Goal: Transaction & Acquisition: Purchase product/service

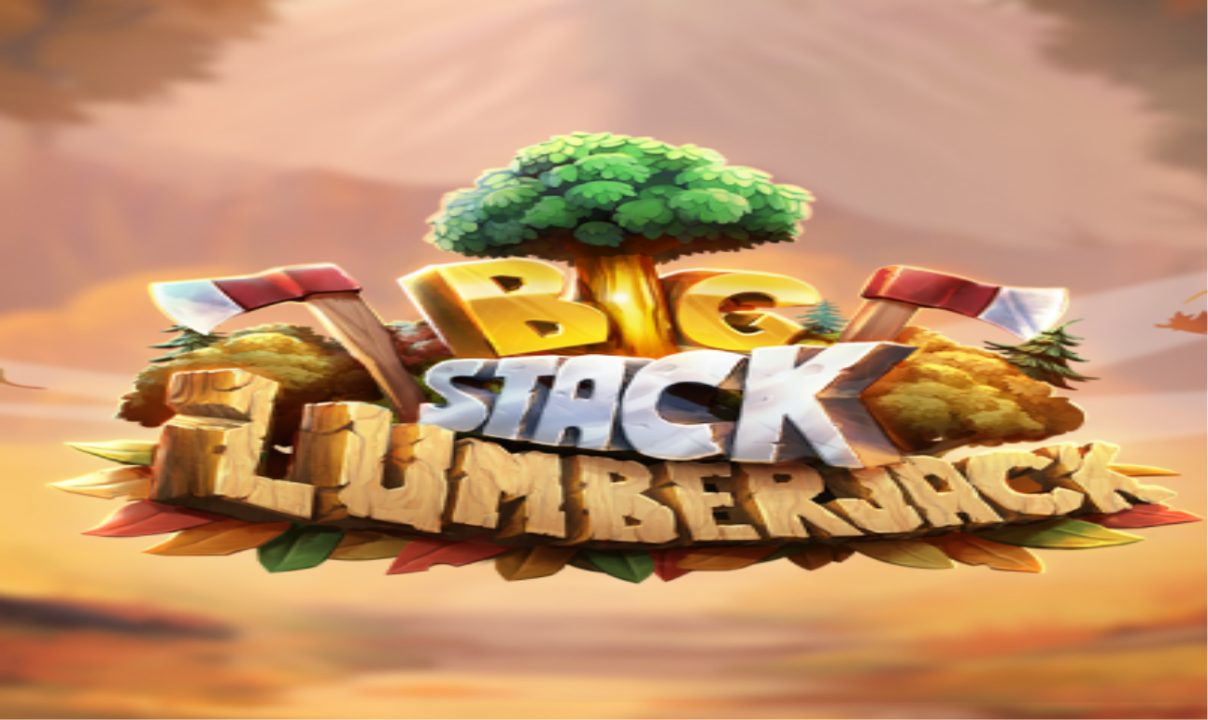
click at [107, 75] on span "Kirjaudu" at bounding box center [130, 68] width 46 height 14
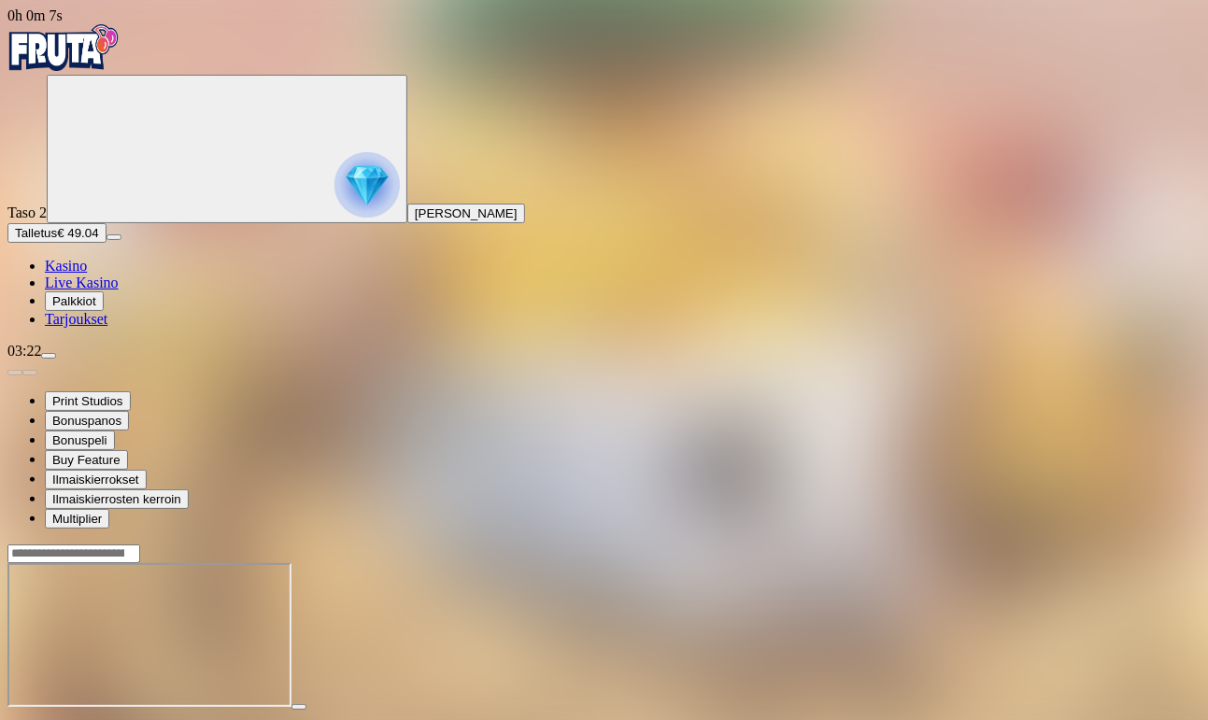
click at [87, 274] on span "Kasino" at bounding box center [66, 266] width 42 height 16
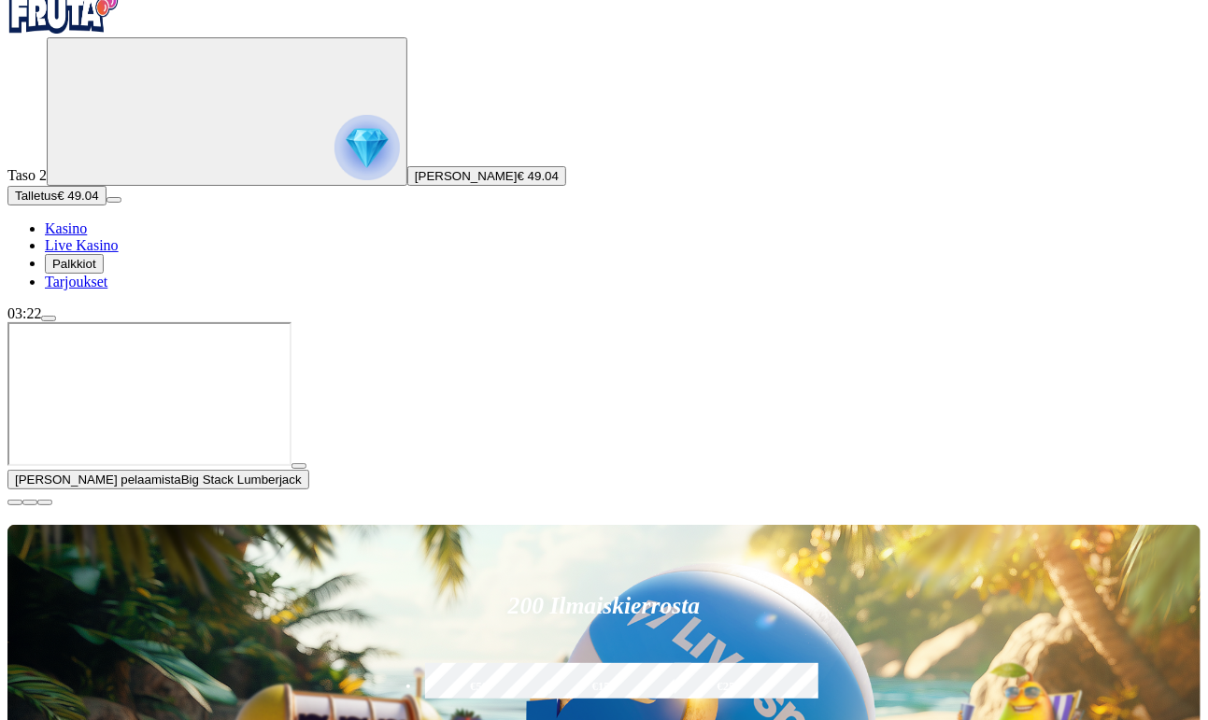
scroll to position [38, 0]
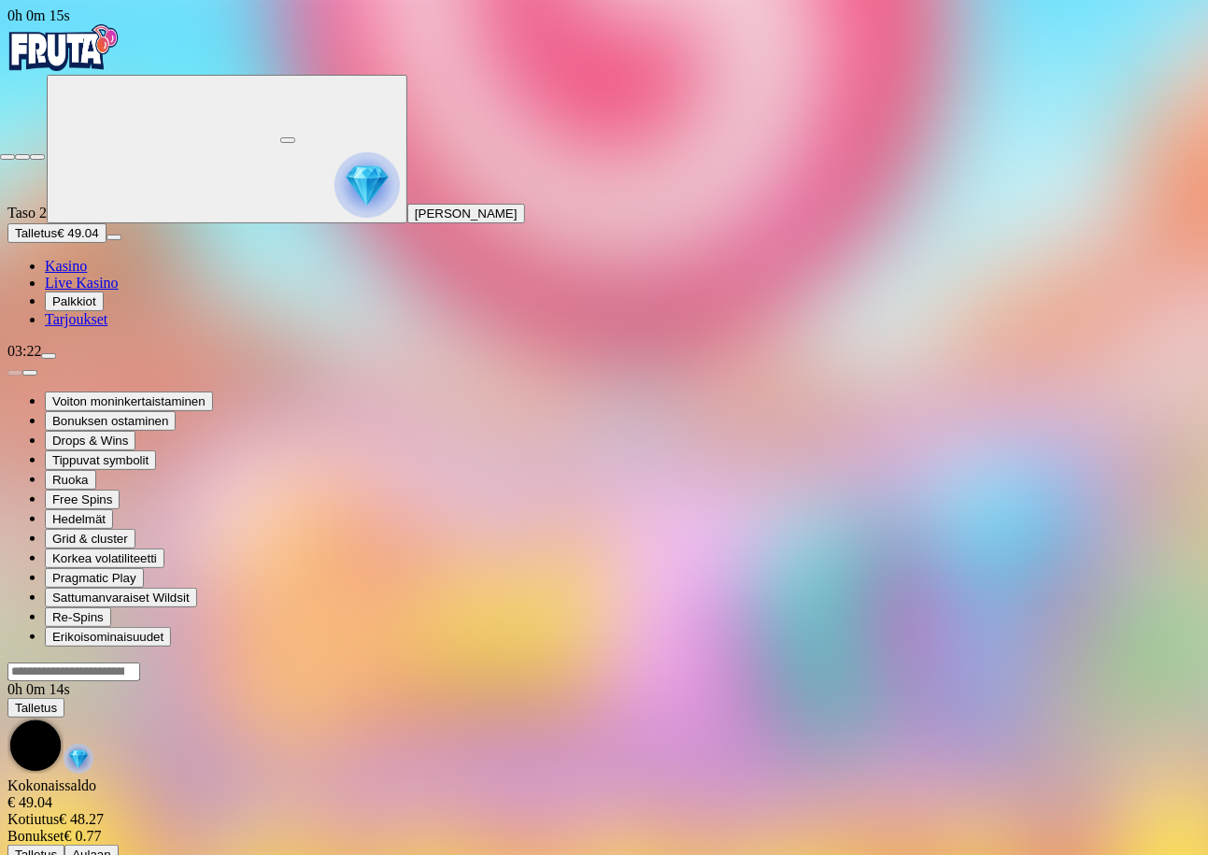
click at [37, 157] on span "fullscreen-exit icon" at bounding box center [37, 157] width 0 height 0
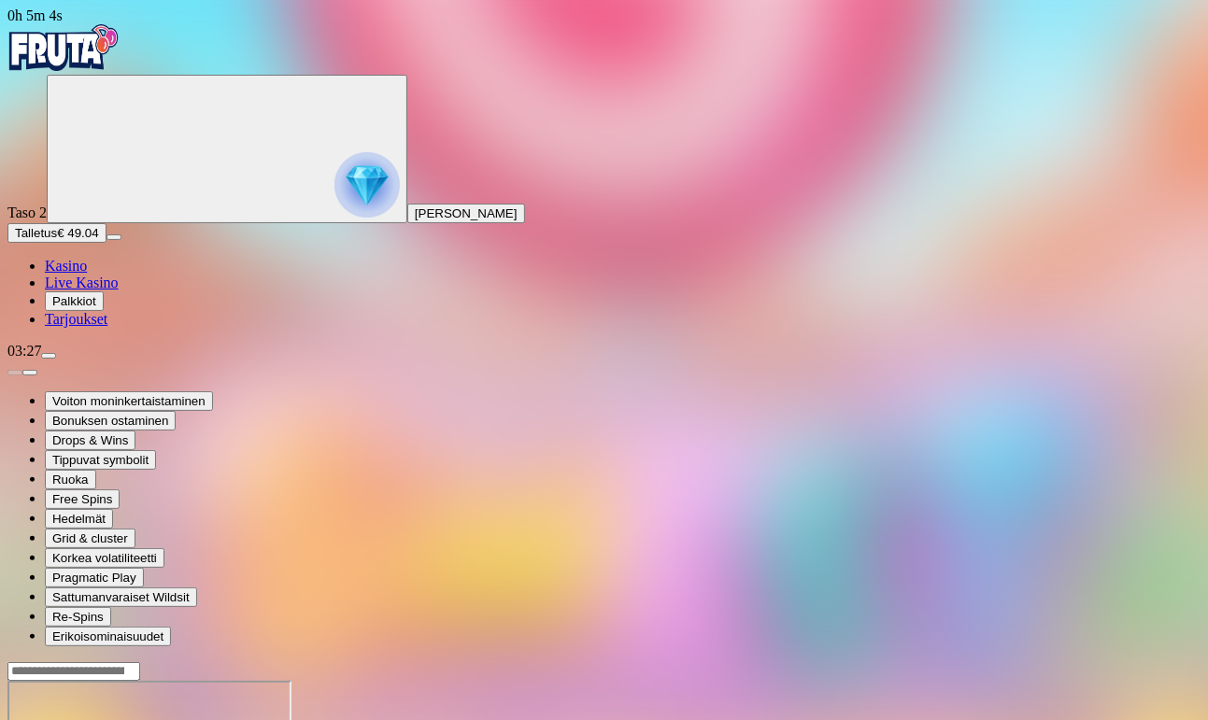
click at [57, 240] on span "Talletus" at bounding box center [36, 233] width 42 height 14
click at [78, 57] on img "Primary" at bounding box center [63, 47] width 112 height 47
click at [87, 54] on img "Primary" at bounding box center [63, 47] width 112 height 47
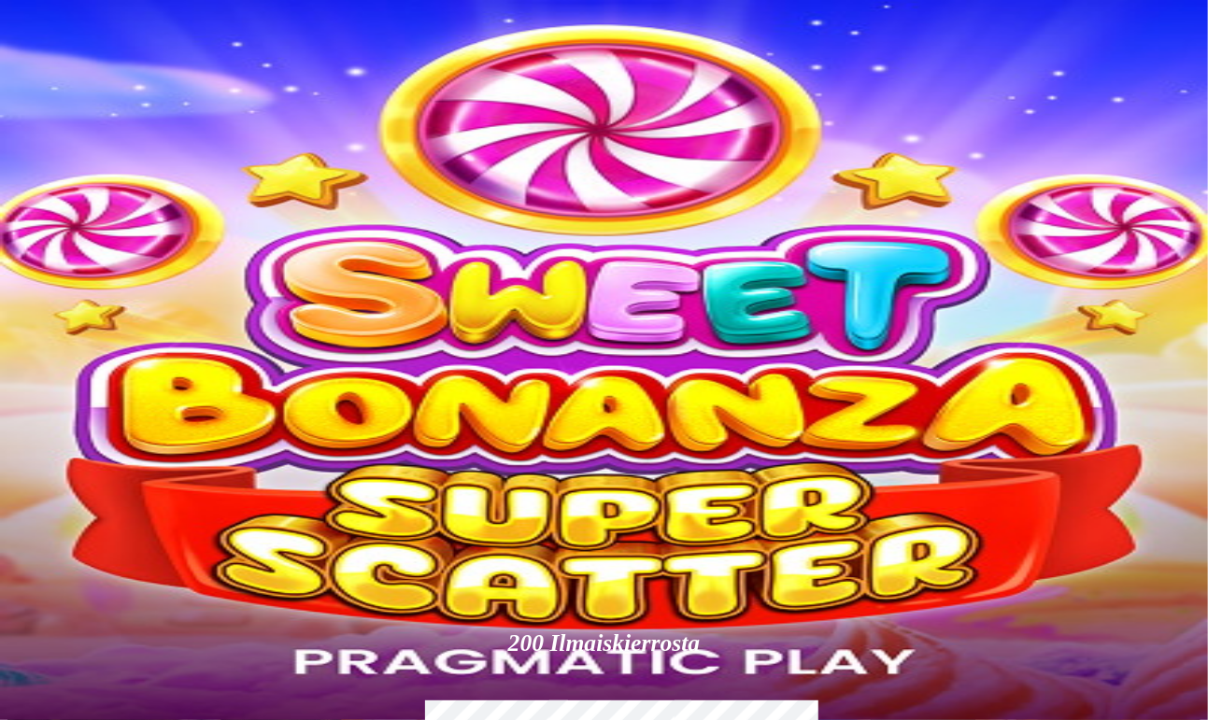
click at [49, 356] on span "menu icon" at bounding box center [49, 356] width 0 height 0
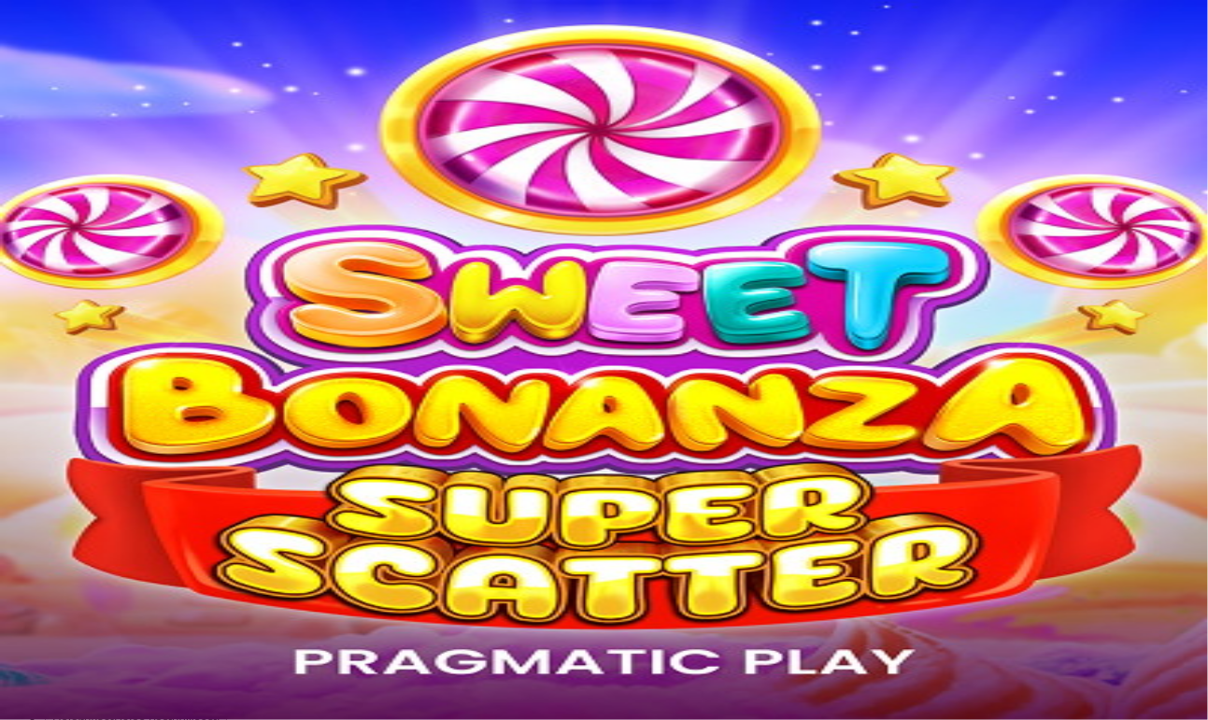
click at [60, 582] on span "Kotiutus" at bounding box center [37, 589] width 45 height 14
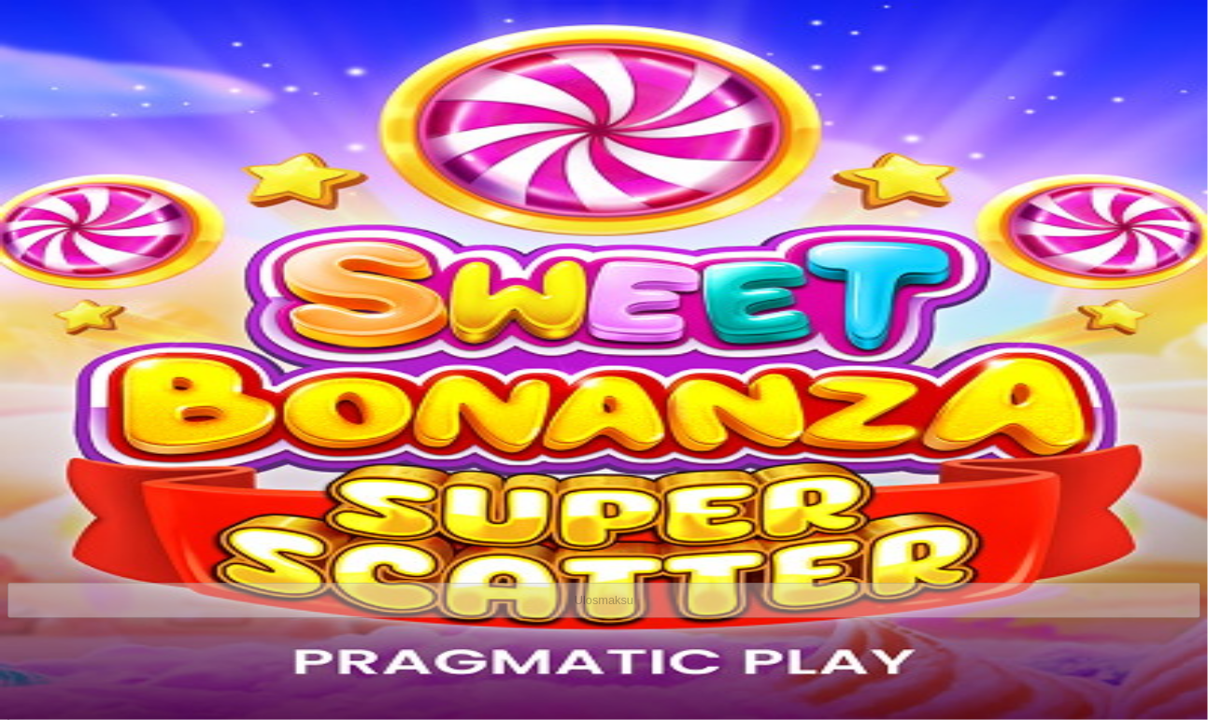
click at [15, 373] on span "chevron-left icon" at bounding box center [15, 373] width 0 height 0
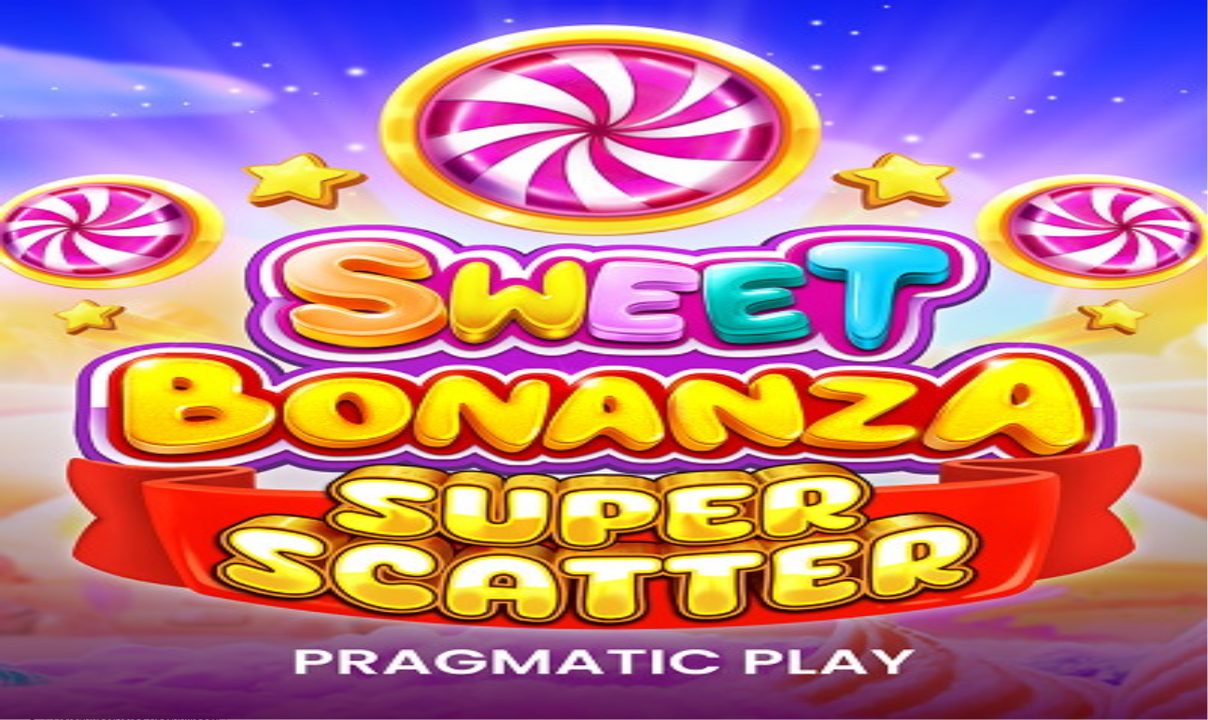
click at [147, 614] on button "Bonukset € 0.77" at bounding box center [96, 624] width 102 height 20
click at [492, 529] on div "Vastaanotettu € 0.77 [DATE] 08:57" at bounding box center [603, 537] width 1193 height 17
click at [60, 456] on img at bounding box center [33, 482] width 52 height 52
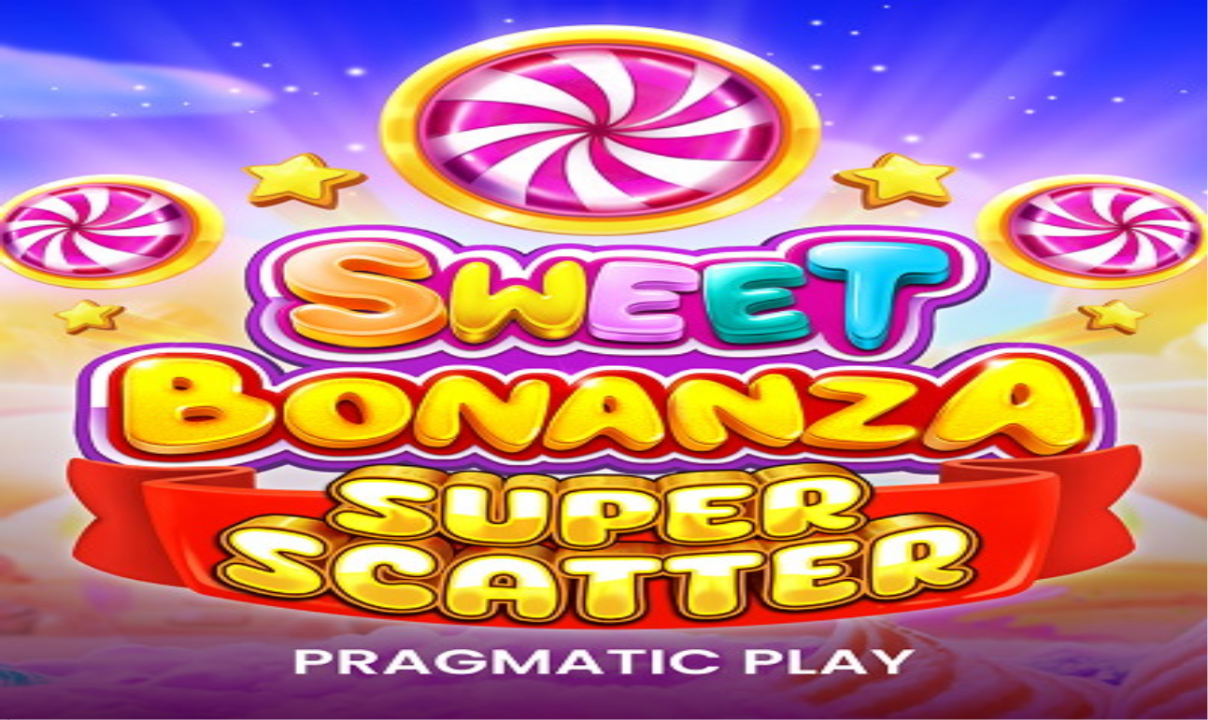
click at [60, 456] on img at bounding box center [33, 482] width 52 height 52
click at [267, 616] on div "Pelattavaa jäljellä € 23.1" at bounding box center [603, 624] width 1193 height 17
click at [272, 456] on div "Fruit Up Pragmatic Vastaanotettu € 0.77 [DATE] 08:57 Voimassaolo päättyy [DATE]…" at bounding box center [603, 544] width 1193 height 177
click at [275, 563] on div "Bonuskassa € 0.77 0.00%" at bounding box center [603, 580] width 1193 height 34
click at [248, 456] on div "Fruit Up Pragmatic Vastaanotettu € 0.77 [DATE] 08:57 Voimassaolo päättyy [DATE]…" at bounding box center [603, 544] width 1193 height 177
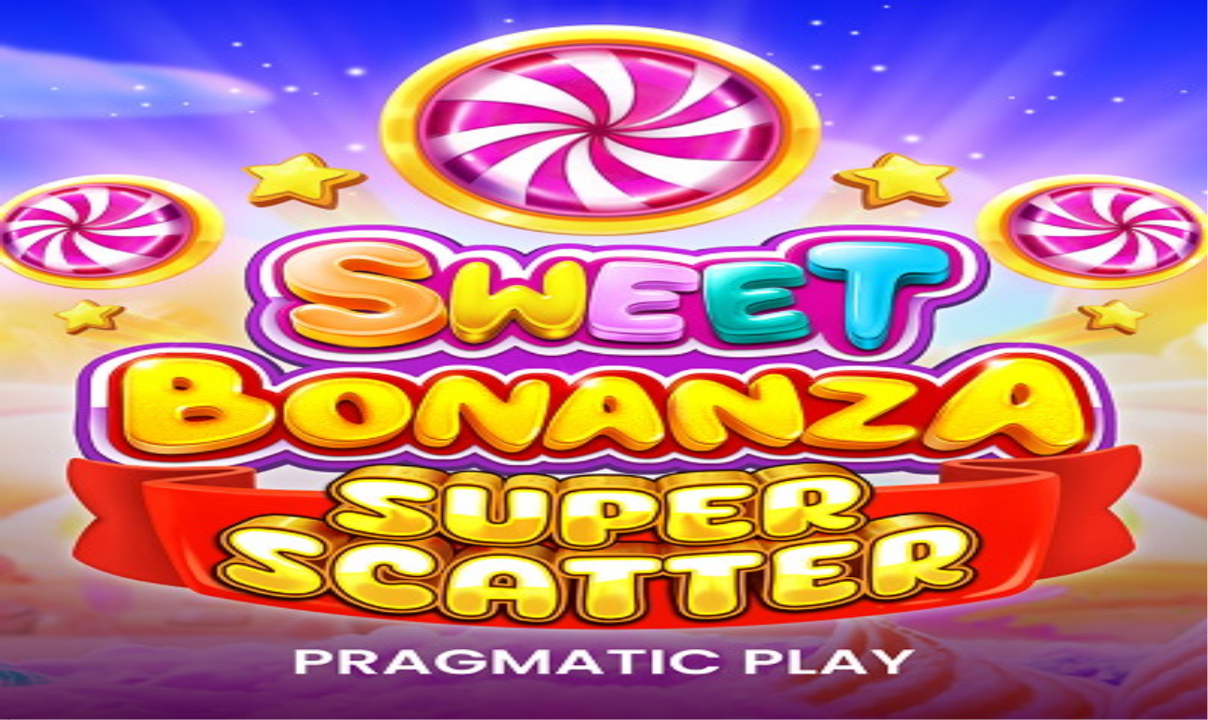
click at [248, 456] on div "Fruit Up Pragmatic Vastaanotettu € 0.77 [DATE] 08:57 Voimassaolo päättyy [DATE]…" at bounding box center [603, 544] width 1193 height 177
click at [274, 456] on div "Fruit Up Pragmatic Vastaanotettu € 0.77 [DATE] 08:57 Voimassaolo päättyy [DATE]…" at bounding box center [603, 544] width 1193 height 177
click at [96, 599] on span "Luovuta bonus" at bounding box center [55, 606] width 81 height 14
click at [523, 633] on div "[PERSON_NAME] varma että haluat luopua bonuksestasi? Jos päätät luopua siitä, m…" at bounding box center [603, 633] width 1193 height 0
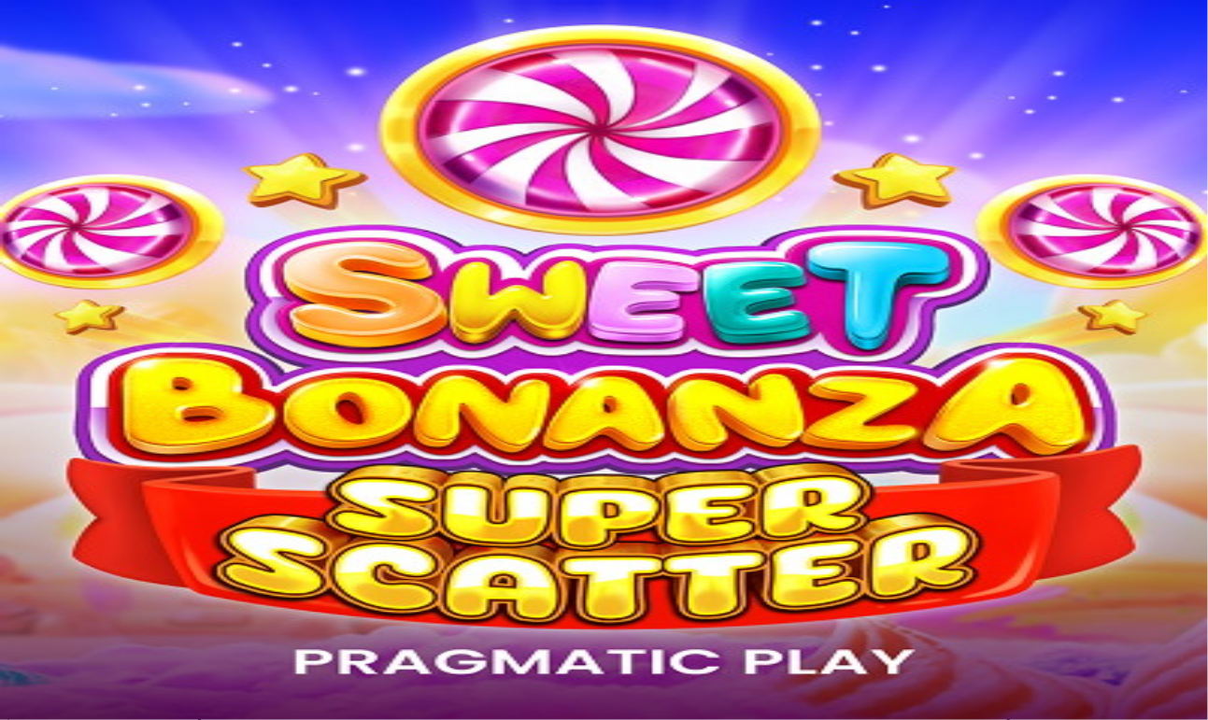
click at [514, 633] on div "[PERSON_NAME] varma että haluat luopua bonuksestasi? Jos päätät luopua siitä, m…" at bounding box center [603, 633] width 1193 height 0
click at [95, 308] on span "Palkkiot" at bounding box center [74, 301] width 44 height 14
click at [76, 327] on span "Tarjoukset" at bounding box center [76, 319] width 63 height 16
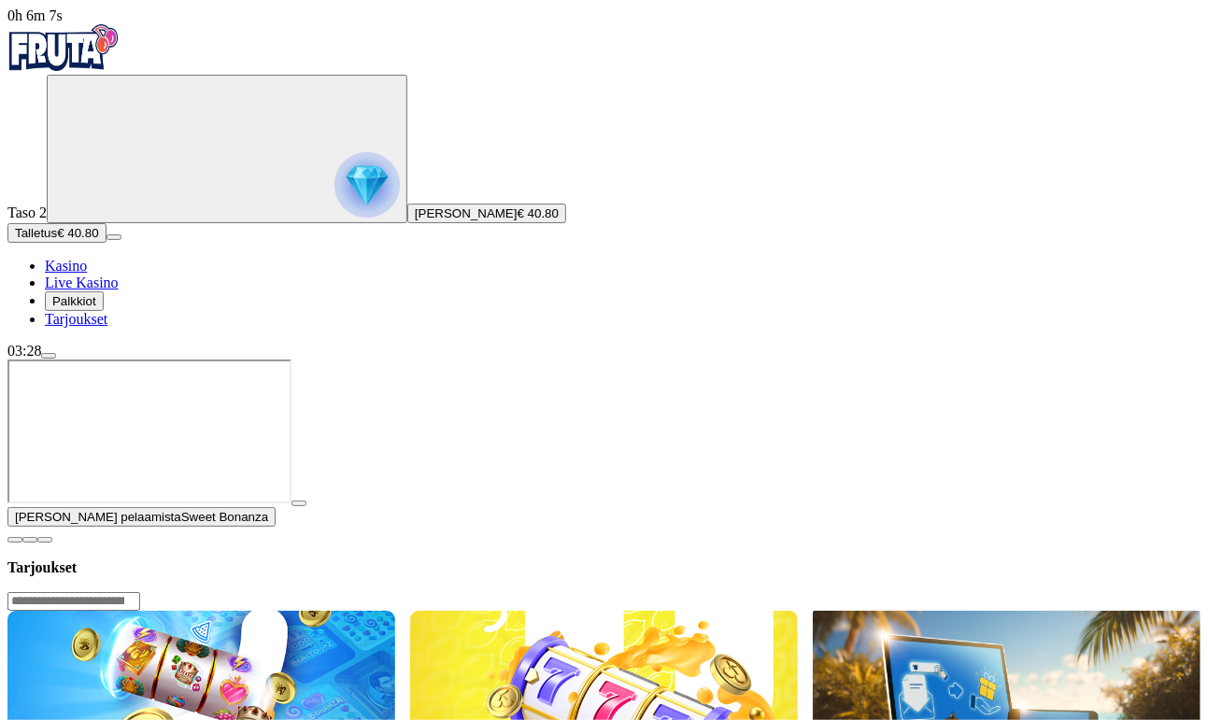
click at [80, 223] on button "Primary" at bounding box center [227, 149] width 361 height 149
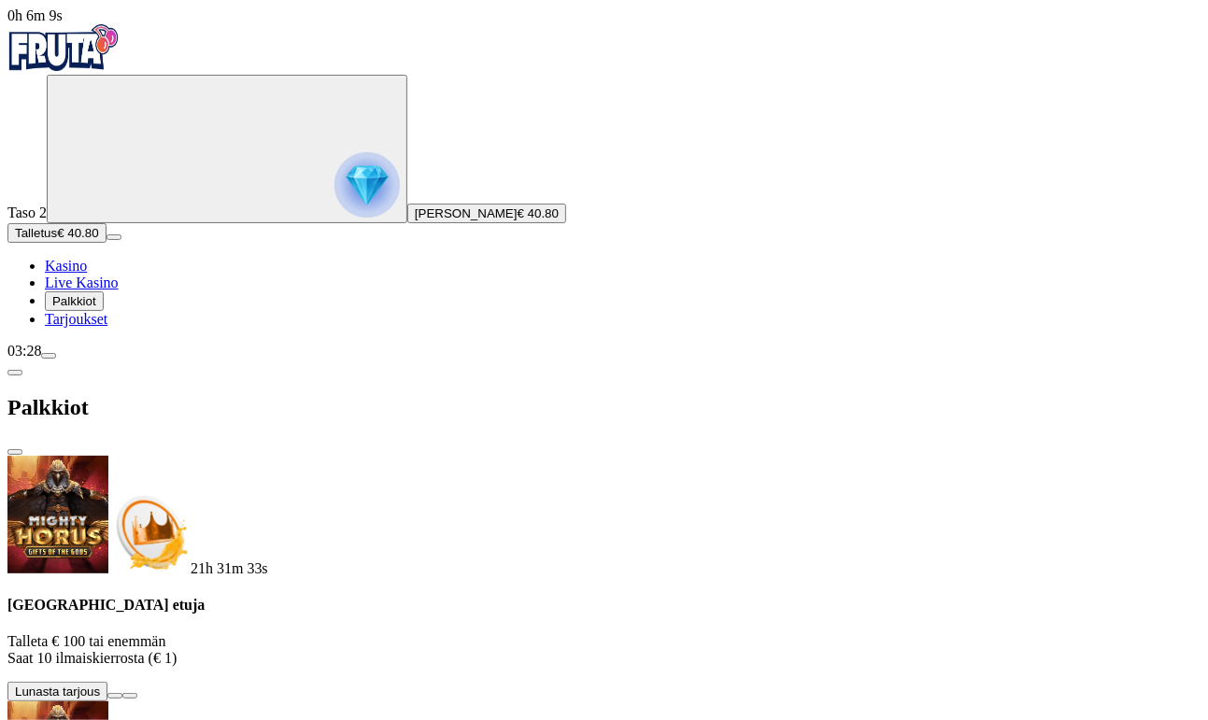
click at [87, 274] on span "Kasino" at bounding box center [66, 266] width 42 height 16
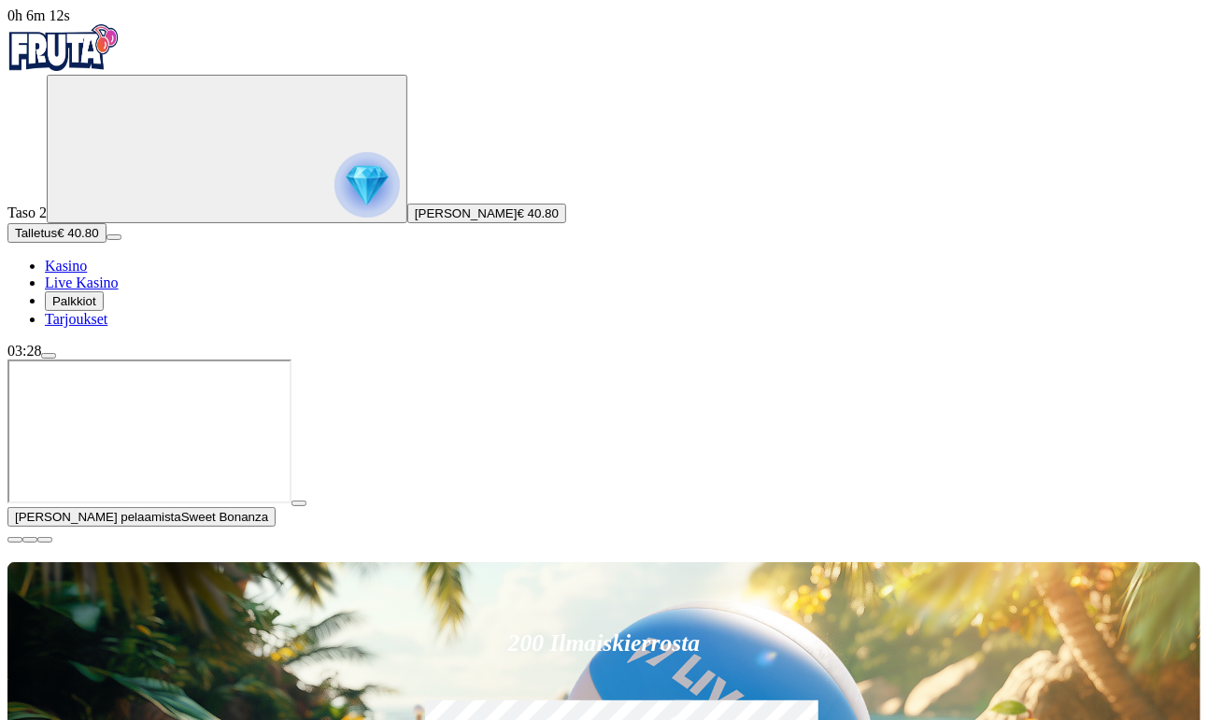
click at [56, 359] on button "menu" at bounding box center [48, 356] width 15 height 6
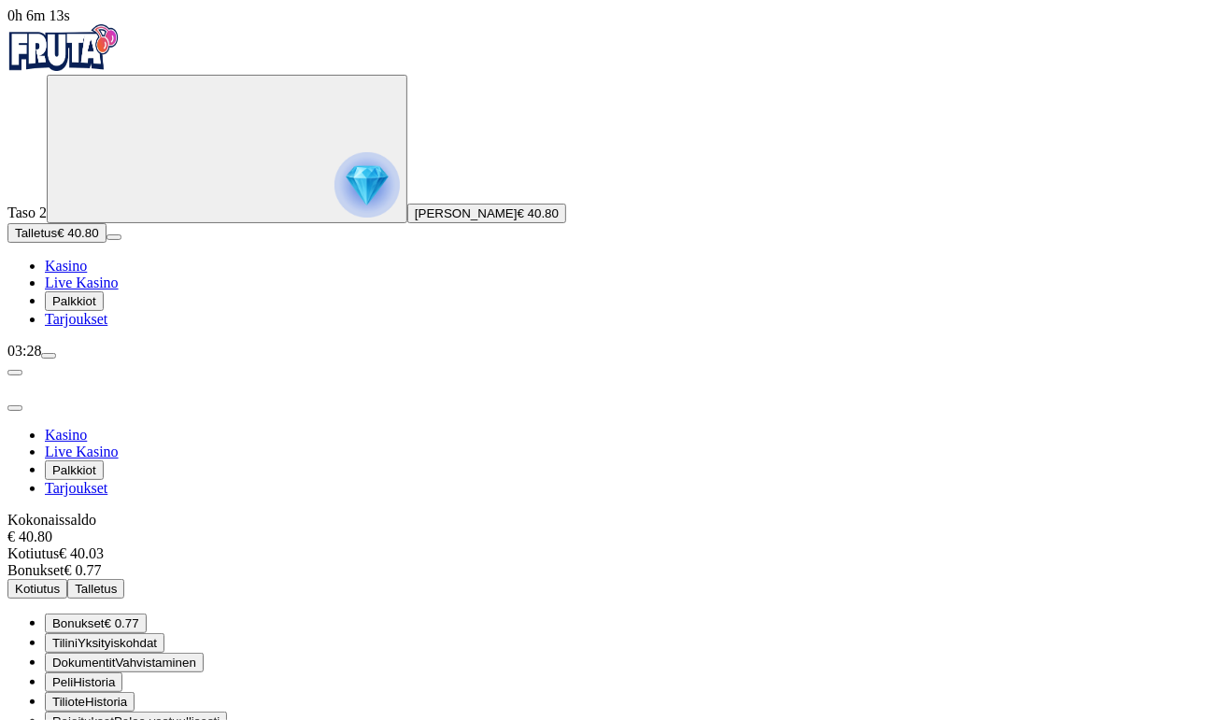
click at [147, 614] on button "Bonukset € 0.77" at bounding box center [96, 624] width 102 height 20
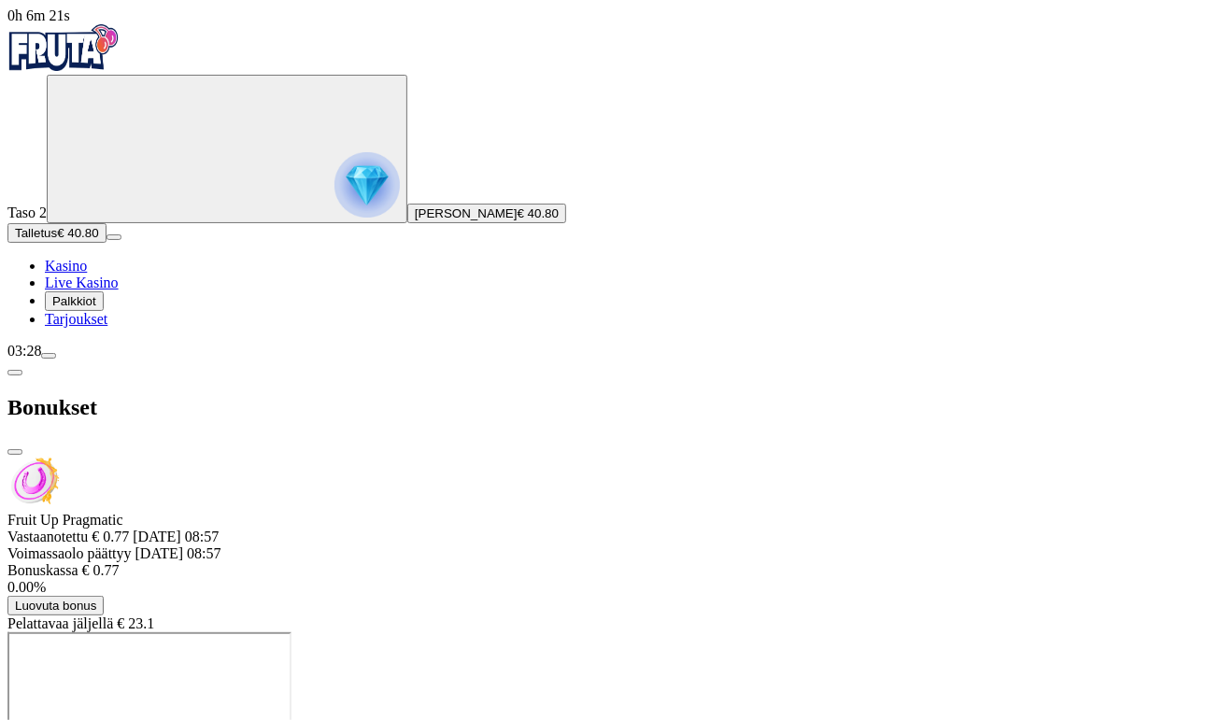
click at [15, 373] on span "chevron-left icon" at bounding box center [15, 373] width 0 height 0
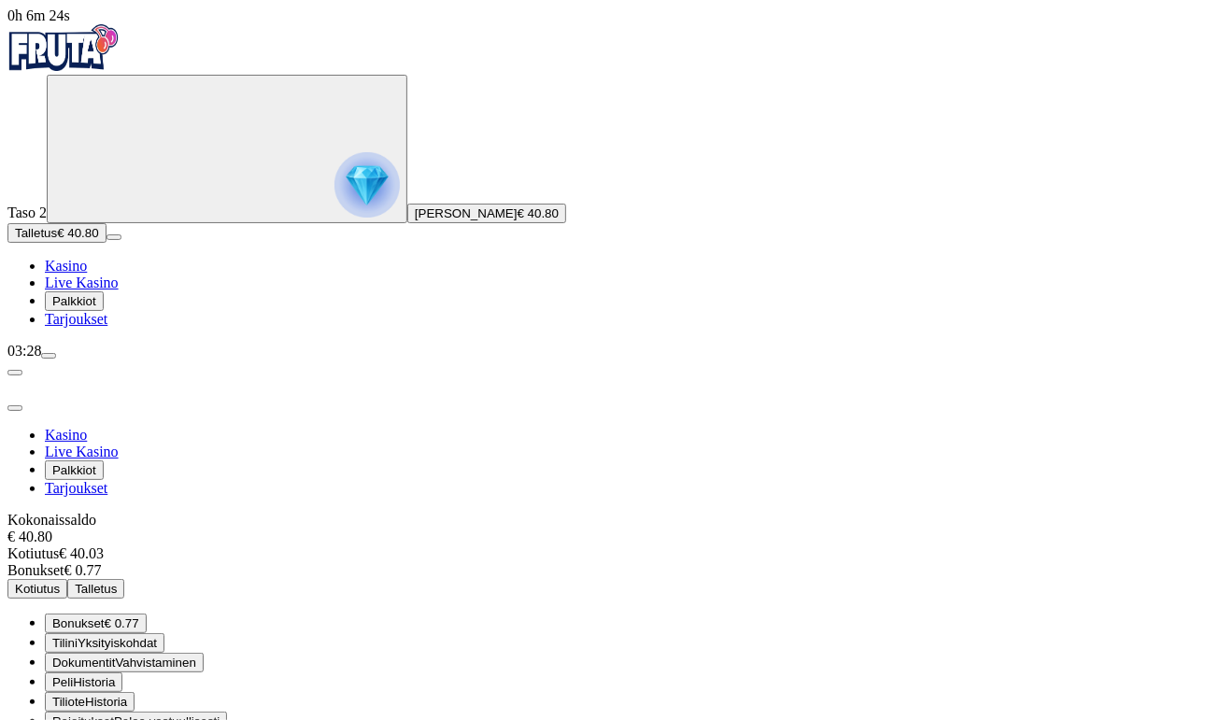
click at [60, 582] on span "Kotiutus" at bounding box center [37, 589] width 45 height 14
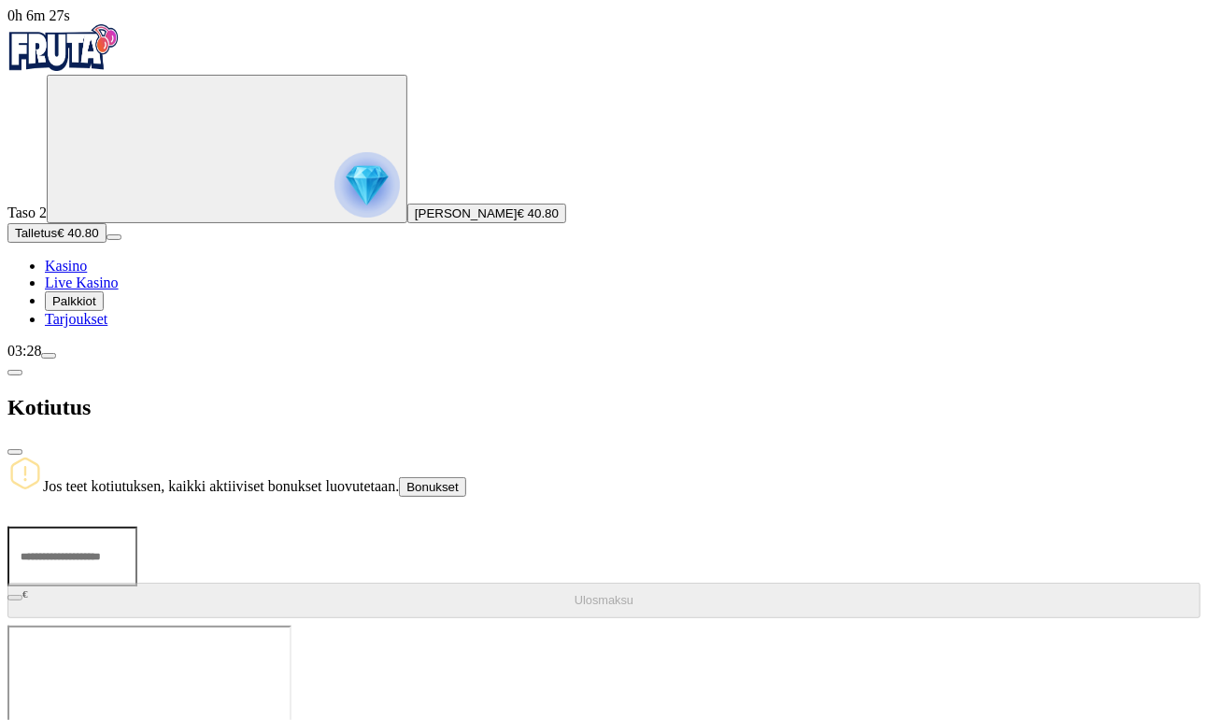
click at [15, 373] on span "chevron-left icon" at bounding box center [15, 373] width 0 height 0
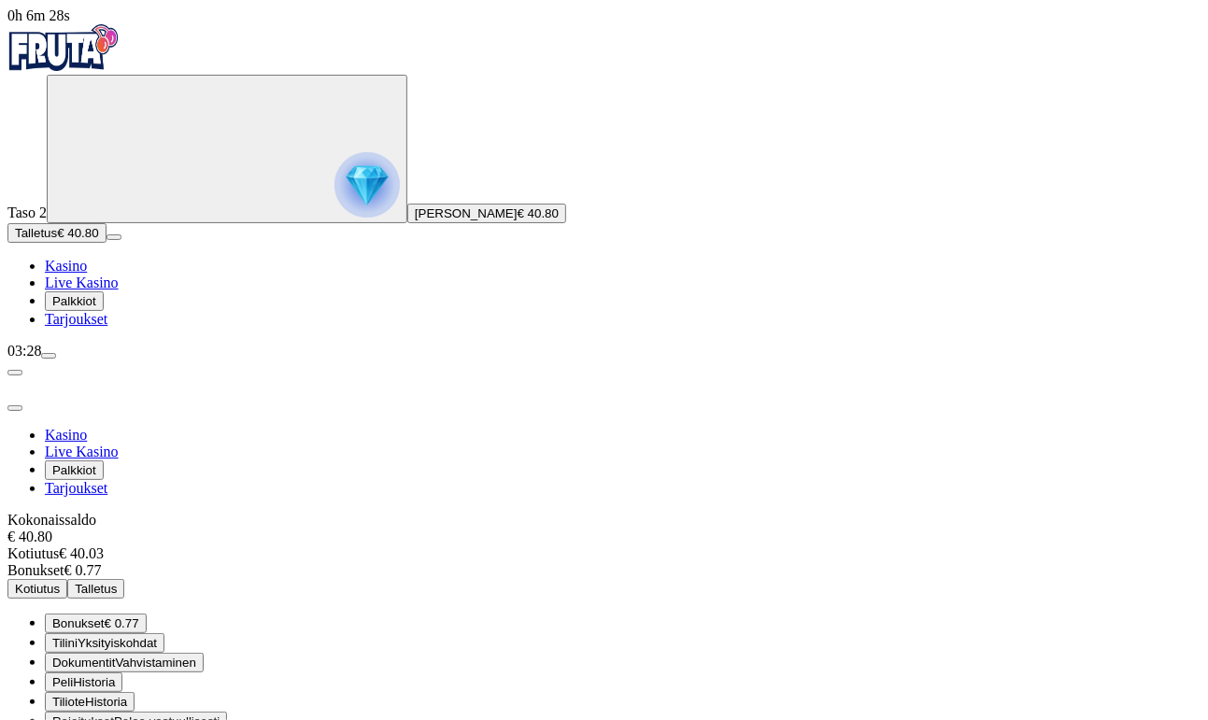
click at [52, 656] on span "doc icon" at bounding box center [52, 663] width 0 height 14
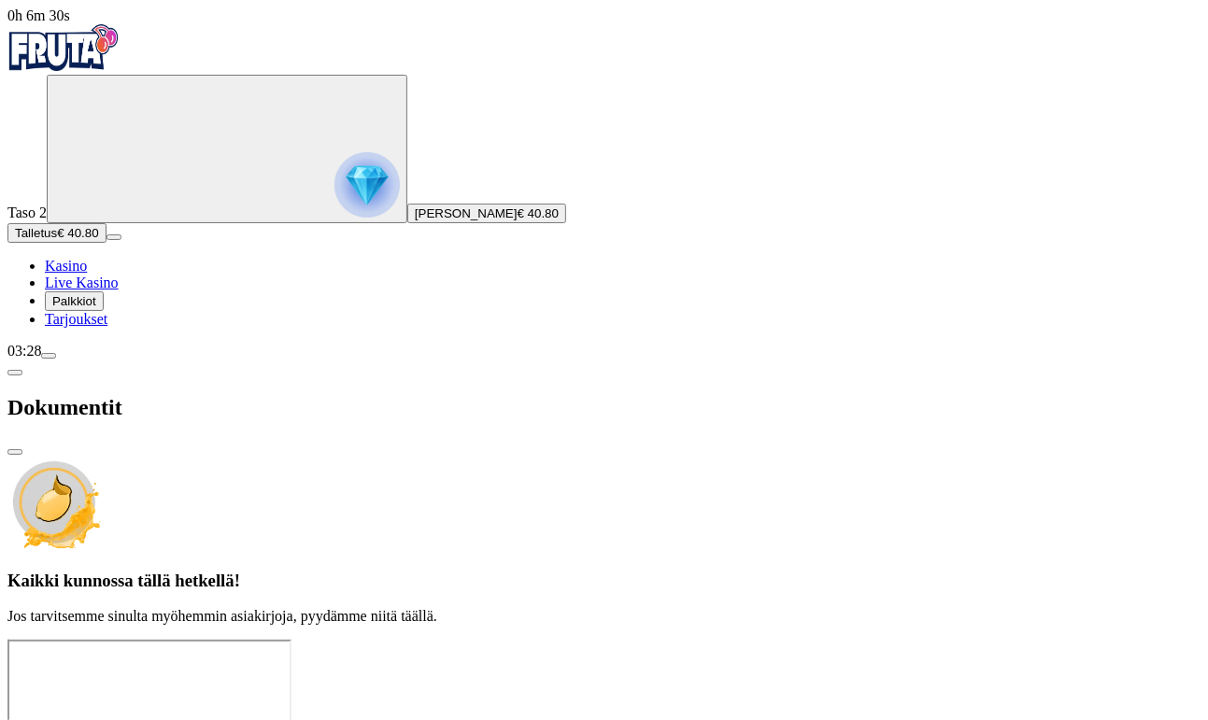
click at [15, 373] on span "chevron-left icon" at bounding box center [15, 373] width 0 height 0
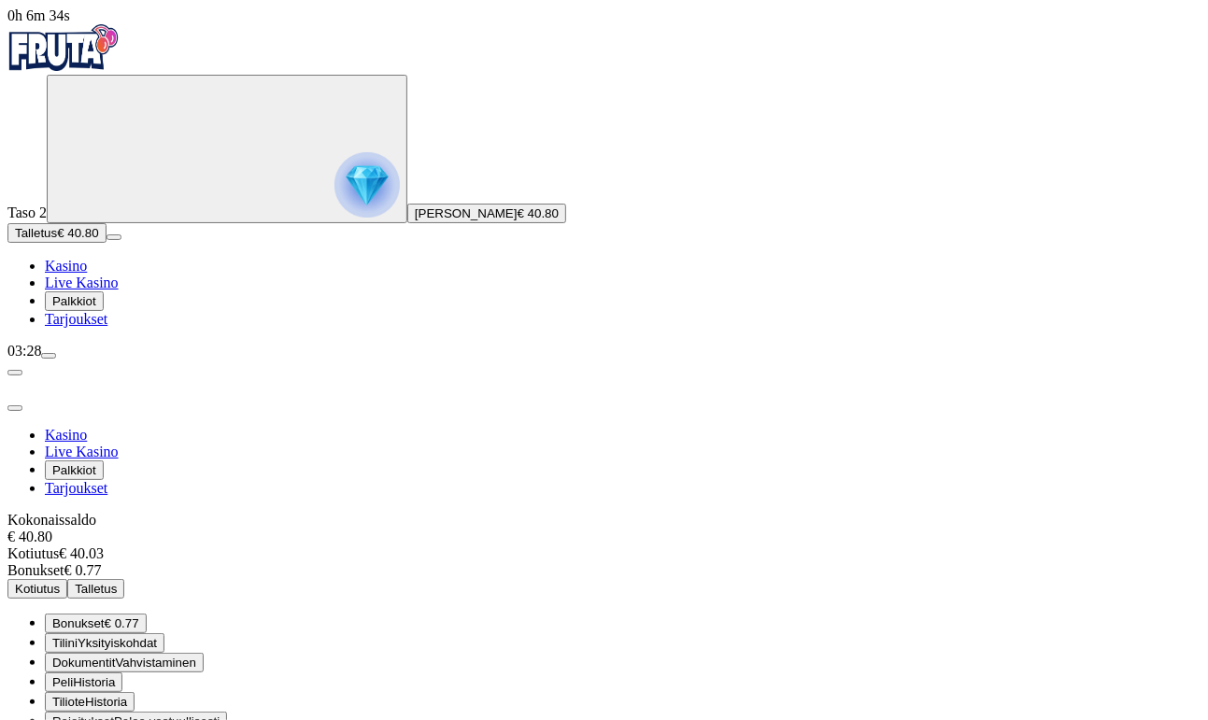
click at [67, 579] on button "Kotiutus" at bounding box center [37, 589] width 60 height 20
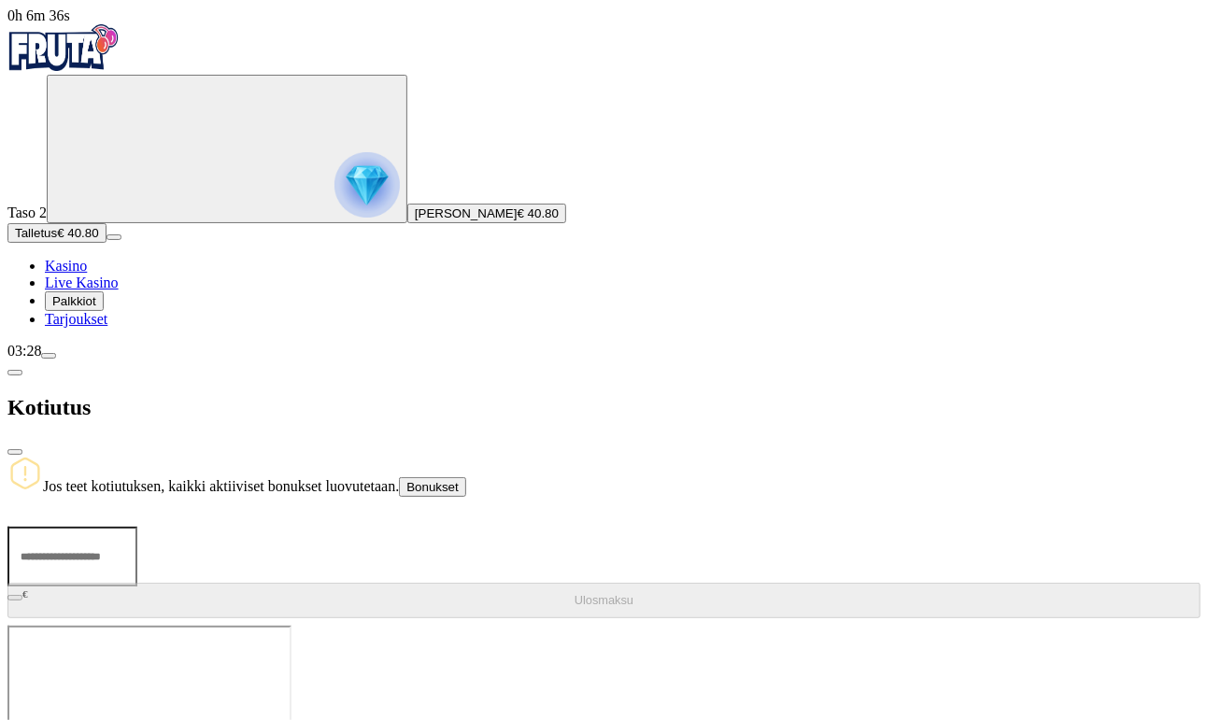
click at [137, 527] on input "number" at bounding box center [72, 557] width 130 height 60
type input "**"
click at [536, 583] on button "Ulosmaksu" at bounding box center [603, 601] width 1193 height 36
click at [15, 373] on span "chevron-left icon" at bounding box center [15, 373] width 0 height 0
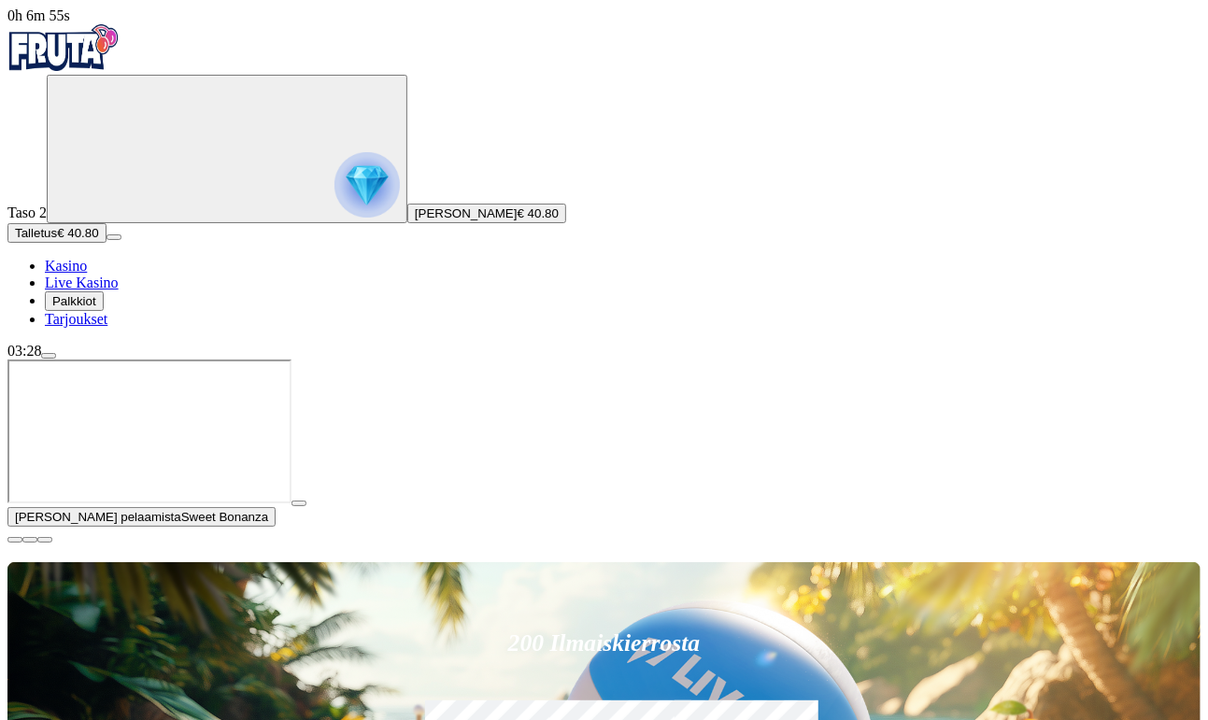
click at [15, 540] on span "close icon" at bounding box center [15, 540] width 0 height 0
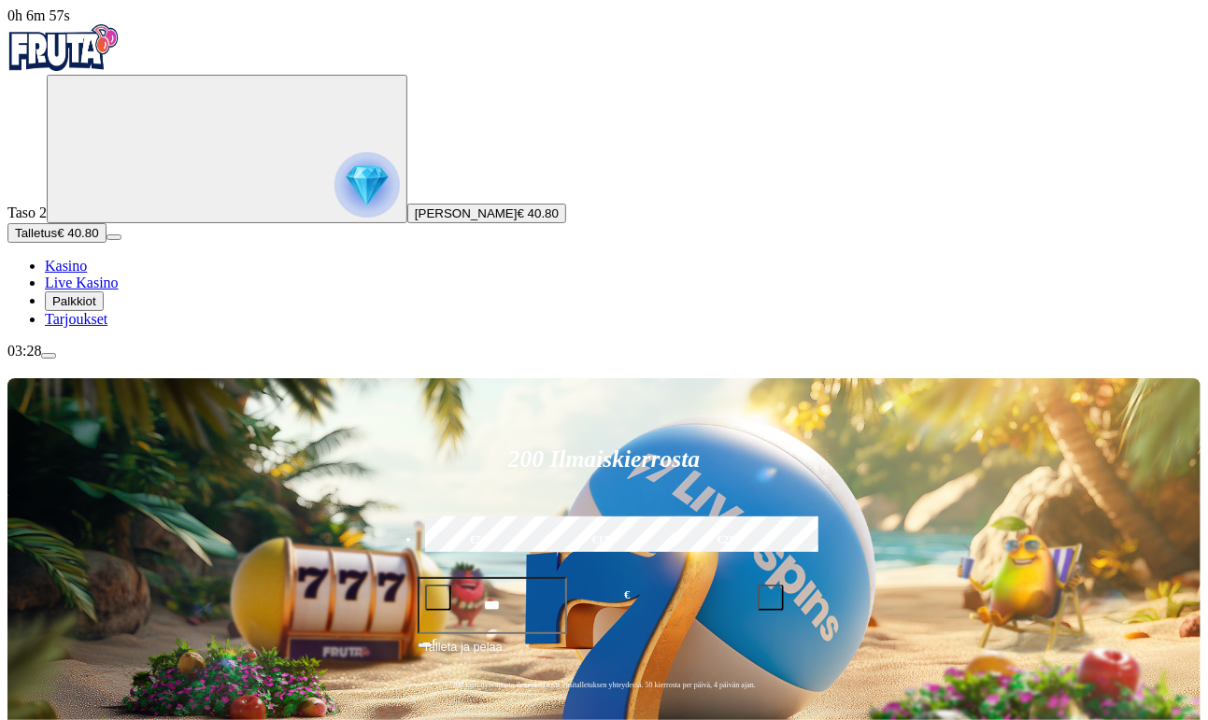
click at [335, 176] on img "Primary" at bounding box center [367, 184] width 65 height 65
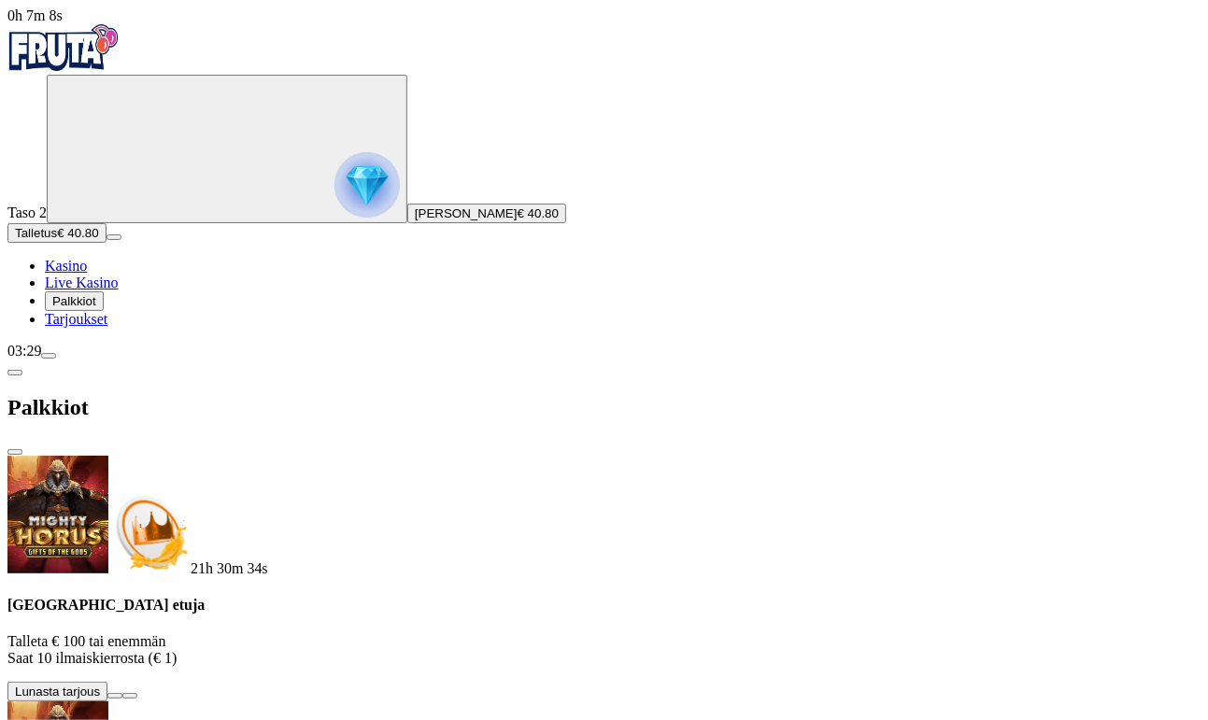
click at [15, 373] on span "chevron-left icon" at bounding box center [15, 373] width 0 height 0
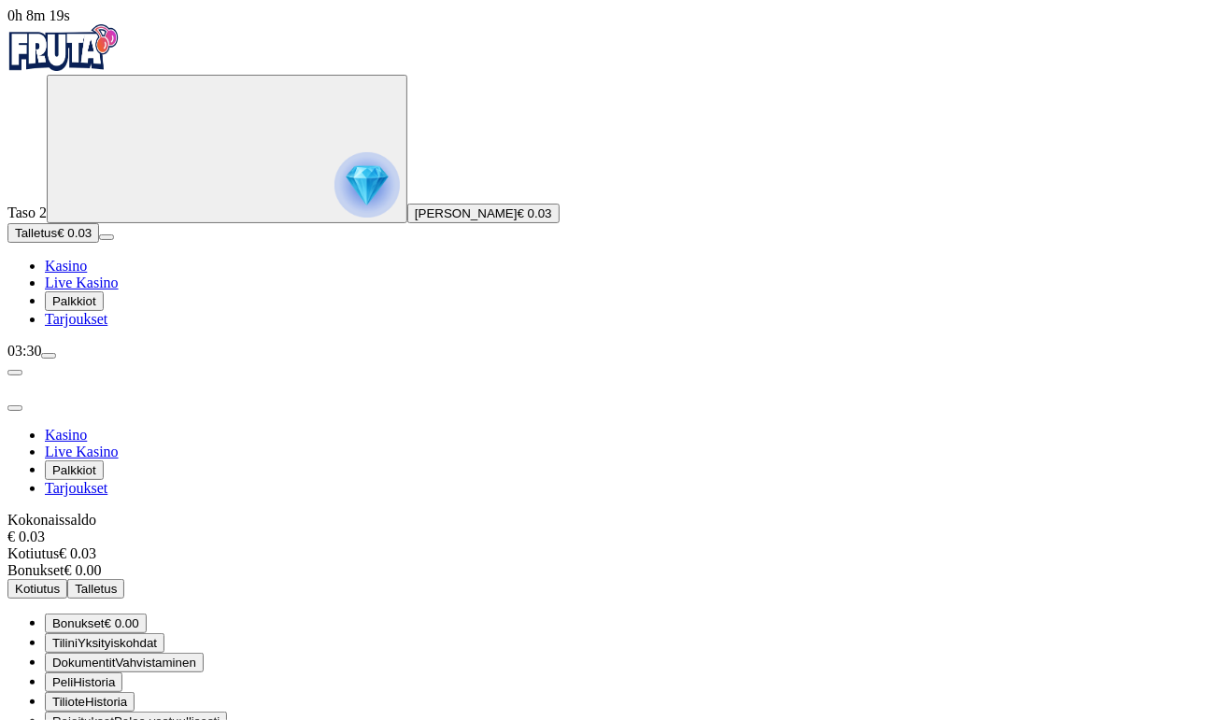
click at [127, 695] on span "Tiliote Historia" at bounding box center [89, 702] width 75 height 14
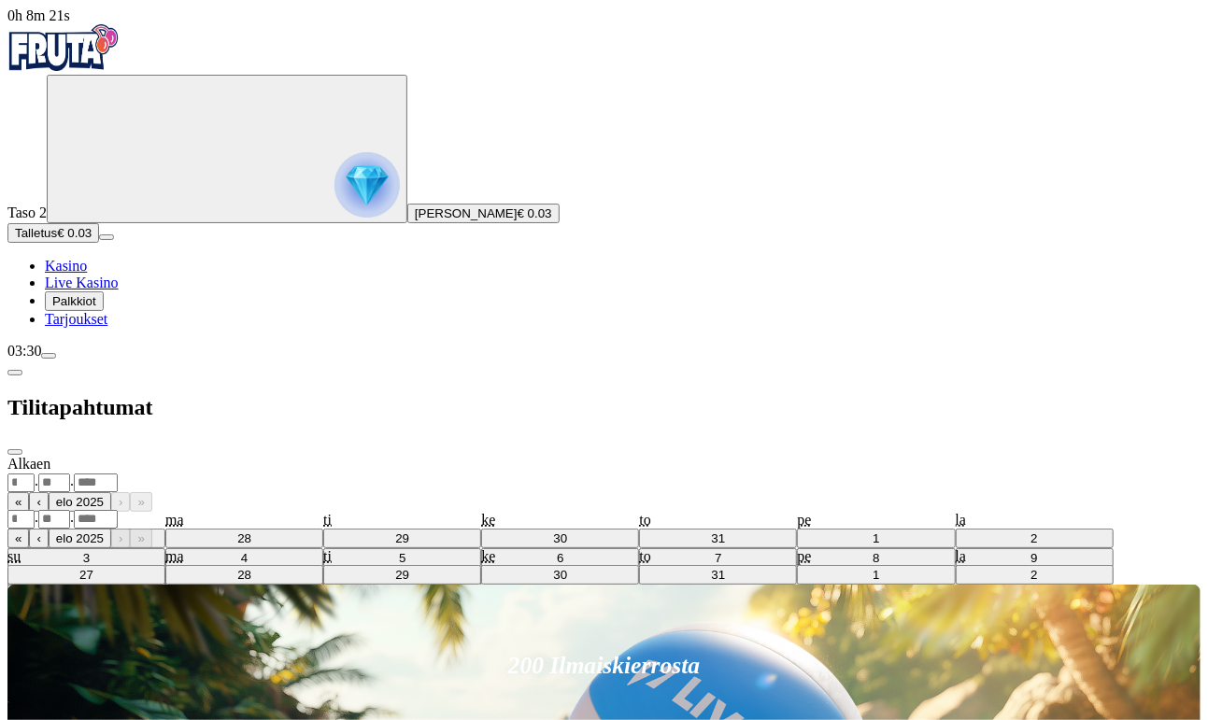
click at [15, 373] on span "chevron-left icon" at bounding box center [15, 373] width 0 height 0
